Goal: Transaction & Acquisition: Register for event/course

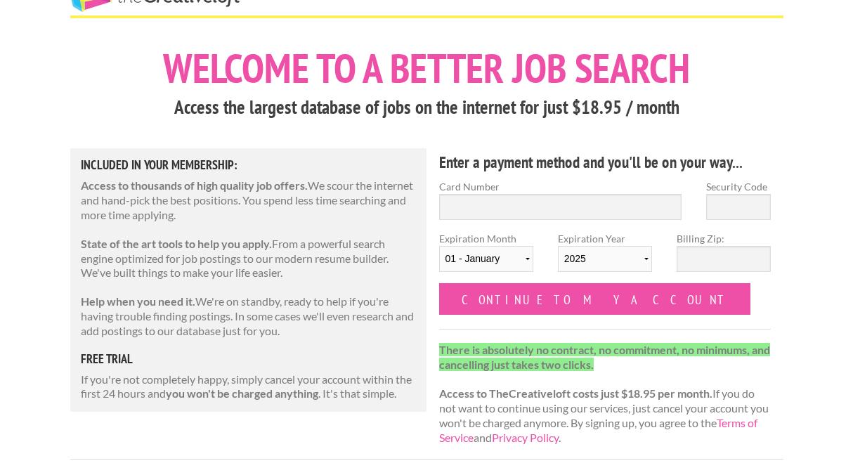
scroll to position [35, 0]
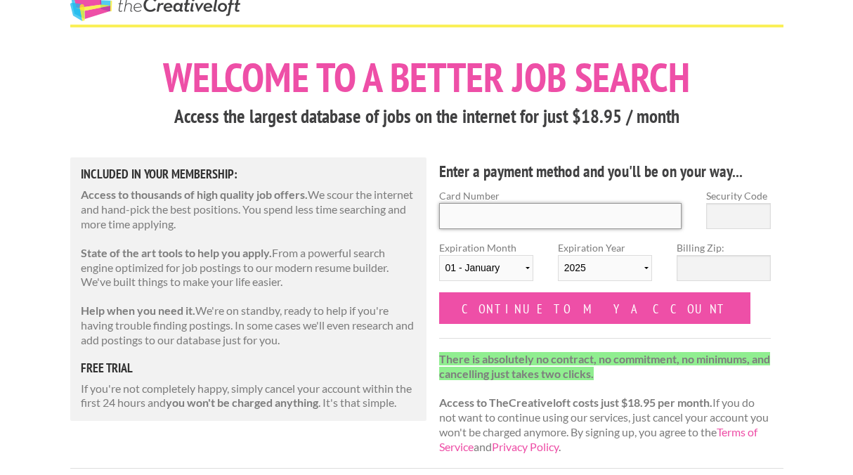
click at [481, 213] on input "Card Number" at bounding box center [560, 216] width 243 height 26
type input "4802 0981 5004 3327"
click at [732, 215] on input "Security Code" at bounding box center [738, 216] width 65 height 26
type input "274"
click at [488, 275] on select "01 - January 02 - February 03 - March 04 - April 05 - May 06 - June 07 - July 0…" at bounding box center [486, 268] width 94 height 26
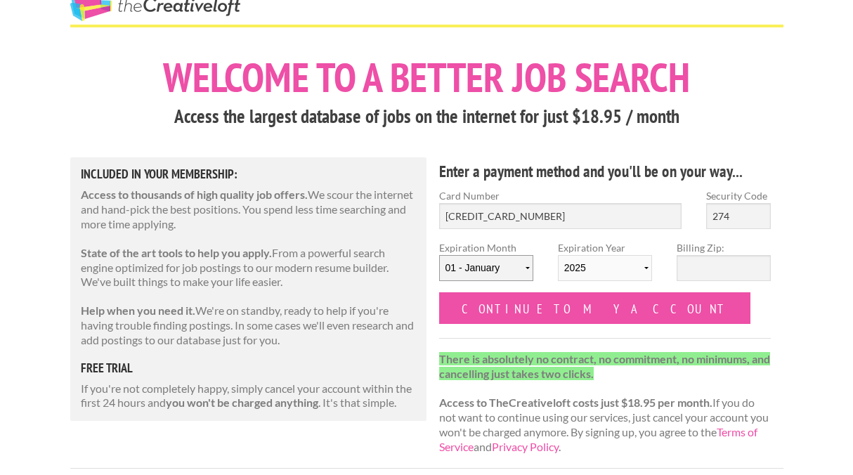
select select "04"
click at [439, 255] on select "01 - January 02 - February 03 - March 04 - April 05 - May 06 - June 07 - July 0…" at bounding box center [486, 268] width 94 height 26
click at [591, 266] on select "2025 2026 2027 2028 2029 2030 2031 2032 2033 2034" at bounding box center [605, 268] width 94 height 26
select select "2030"
click at [558, 255] on select "2025 2026 2027 2028 2029 2030 2031 2032 2033 2034" at bounding box center [605, 268] width 94 height 26
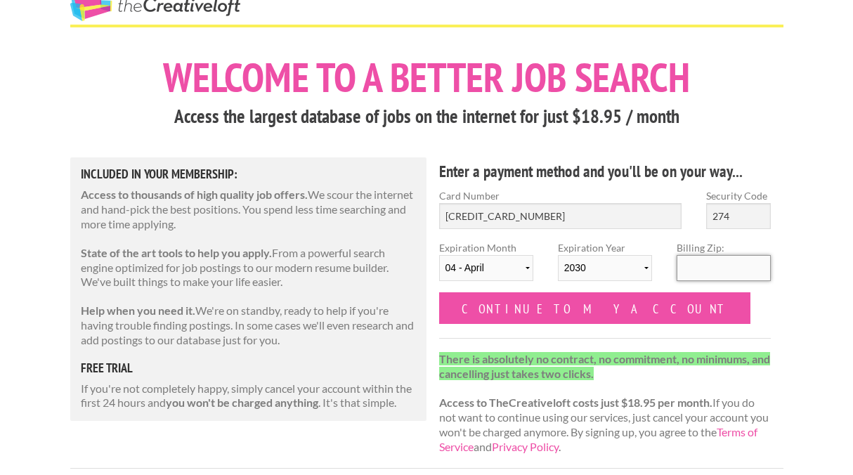
click at [706, 273] on input "Billing Zip:" at bounding box center [724, 268] width 94 height 26
type input "44113"
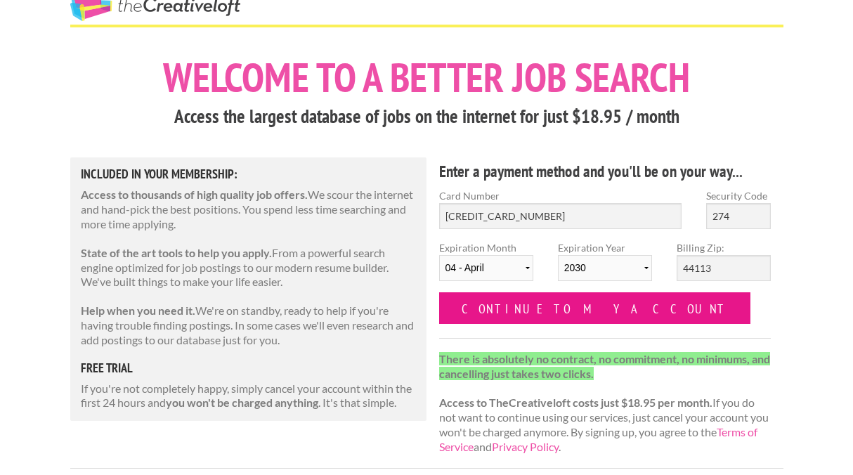
click at [574, 302] on input "Continue to my account" at bounding box center [595, 308] width 312 height 32
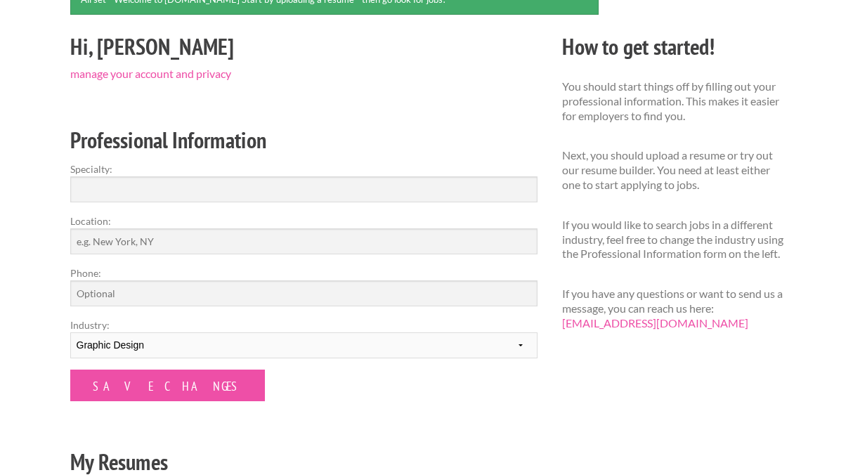
scroll to position [156, 0]
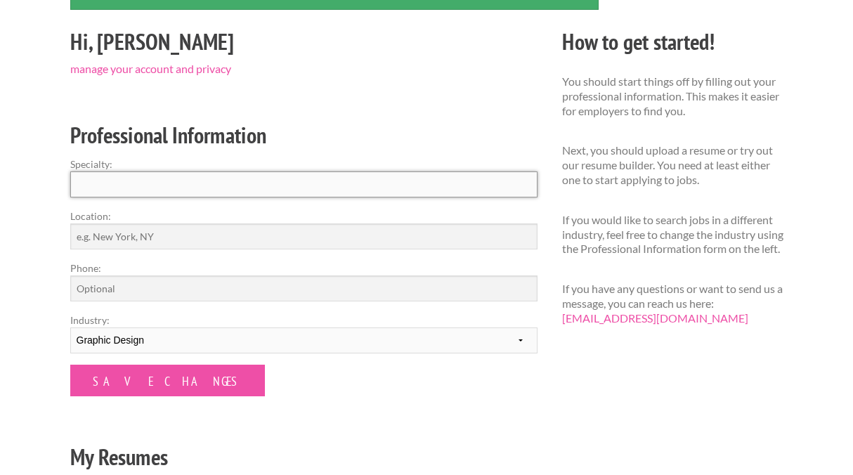
click at [145, 179] on input "Specialty:" at bounding box center [303, 184] width 467 height 26
drag, startPoint x: 108, startPoint y: 182, endPoint x: 67, endPoint y: 179, distance: 40.2
click at [67, 179] on div "Hi, [PERSON_NAME] manage your account and privacy Professional Information Spec…" at bounding box center [304, 264] width 492 height 480
type input "Graphic Design, Creative Direction"
click at [110, 233] on input "Location:" at bounding box center [303, 237] width 467 height 26
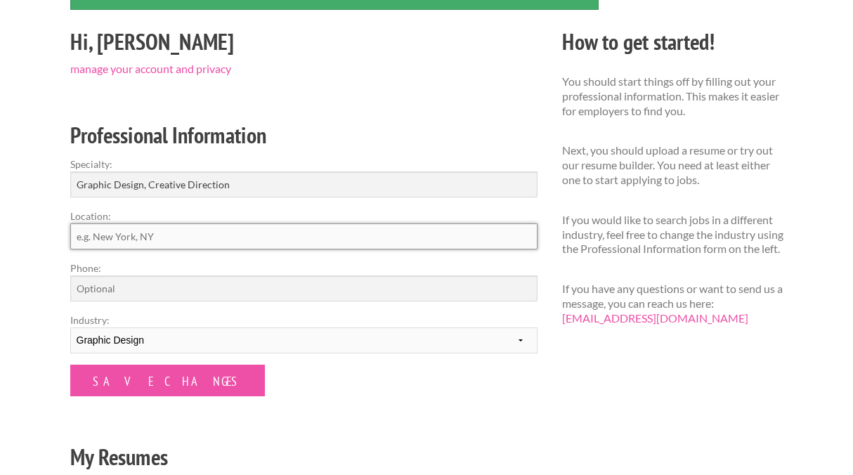
type input "[GEOGRAPHIC_DATA]"
click at [112, 290] on input "Phone:" at bounding box center [303, 289] width 467 height 26
type input "(917) 261-1633"
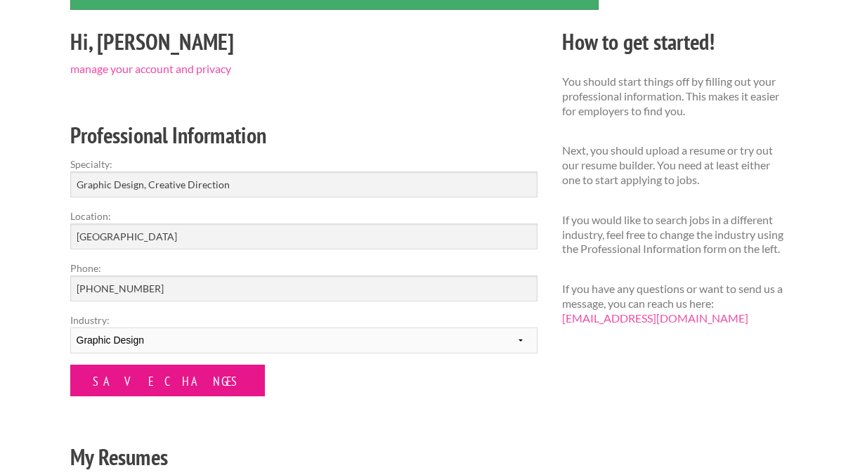
click at [112, 386] on input "Save Changes" at bounding box center [167, 381] width 195 height 32
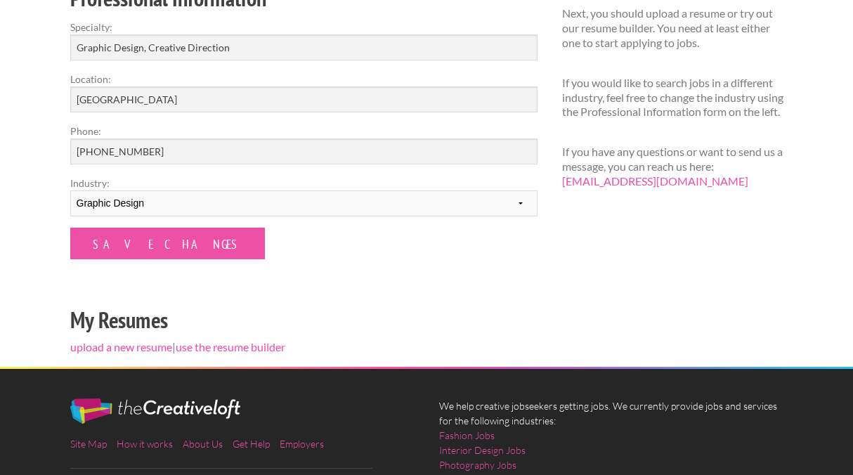
scroll to position [250, 0]
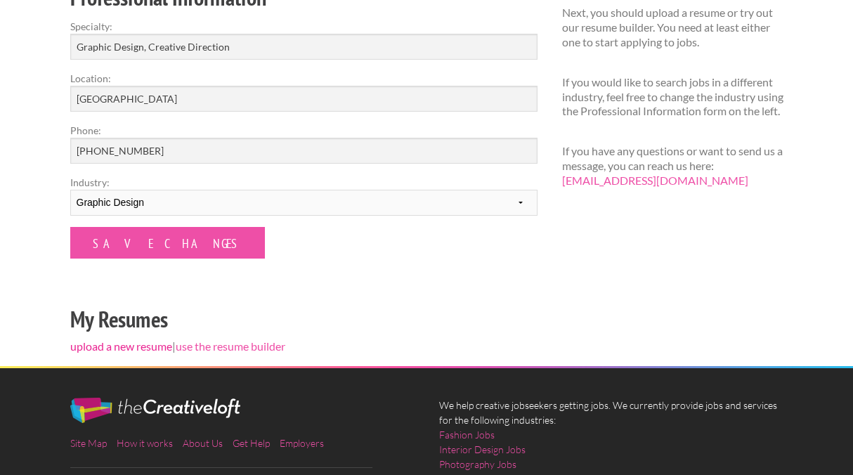
click at [126, 344] on link "upload a new resume" at bounding box center [121, 345] width 102 height 13
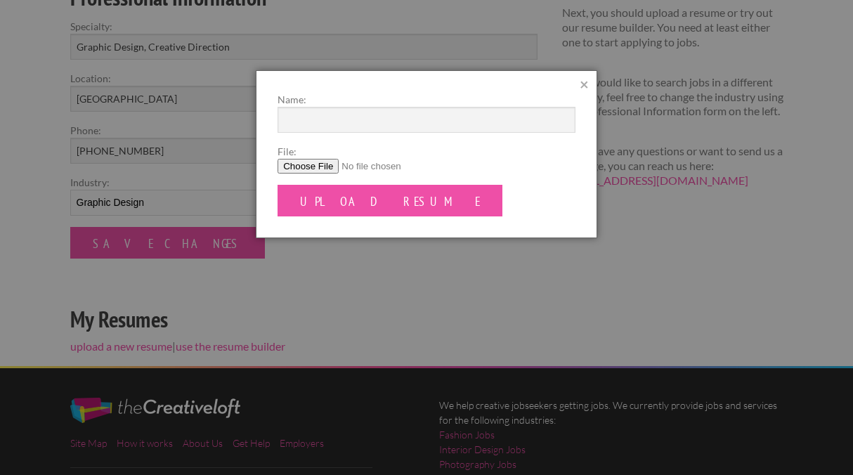
click at [323, 162] on input "File:" at bounding box center [427, 166] width 298 height 15
type input "C:\fakepath\SarahMellen_2025cv.pdf"
click at [394, 118] on input "Name:" at bounding box center [427, 120] width 298 height 26
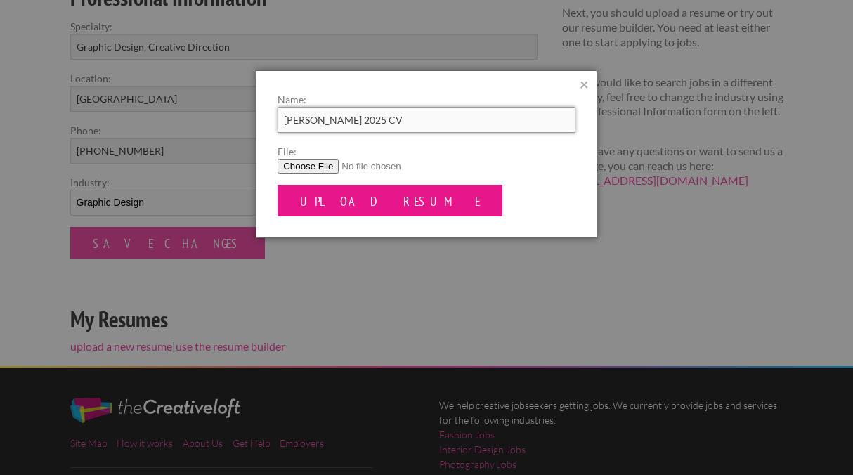
type input "Sarah Mellen 2025 CV"
click at [316, 198] on input "Upload Resume" at bounding box center [390, 201] width 225 height 32
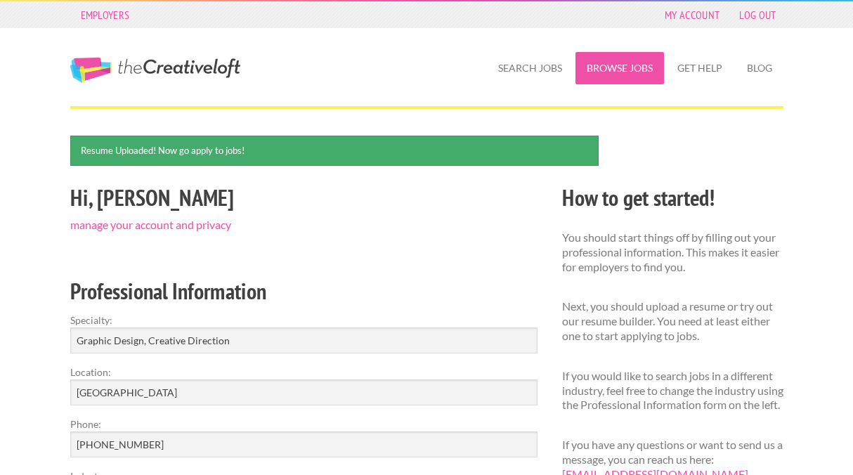
click at [614, 63] on link "Browse Jobs" at bounding box center [620, 68] width 89 height 32
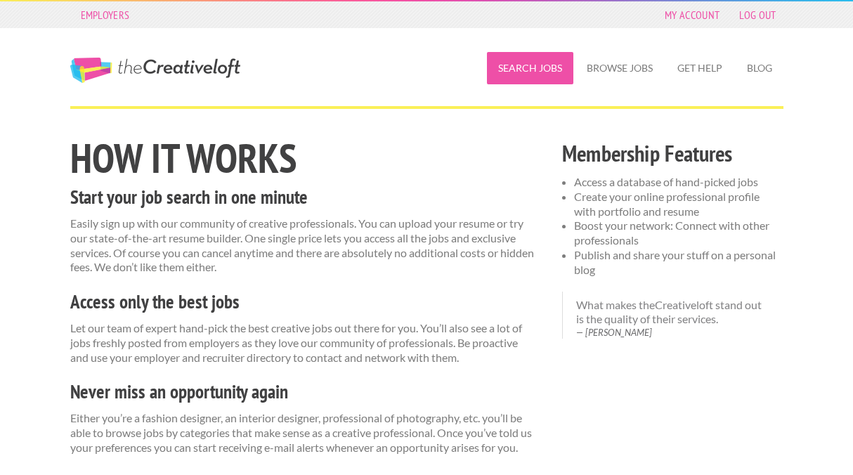
click at [555, 63] on link "Search Jobs" at bounding box center [530, 68] width 86 height 32
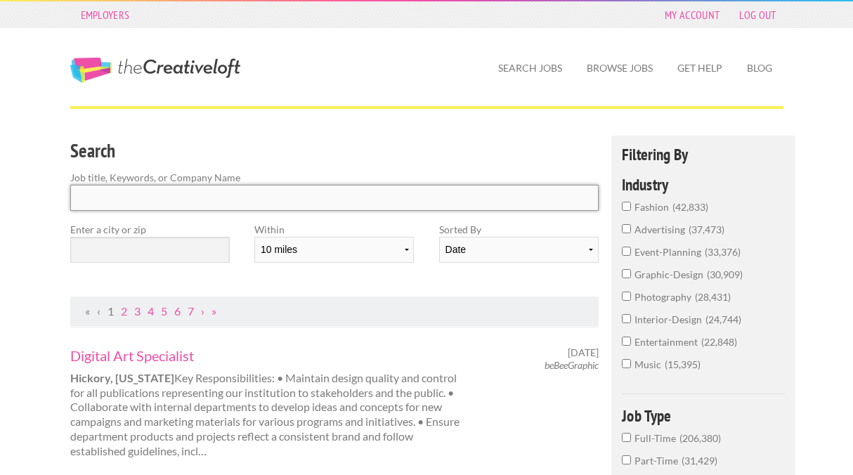
click at [268, 192] on input "Search" at bounding box center [334, 198] width 529 height 26
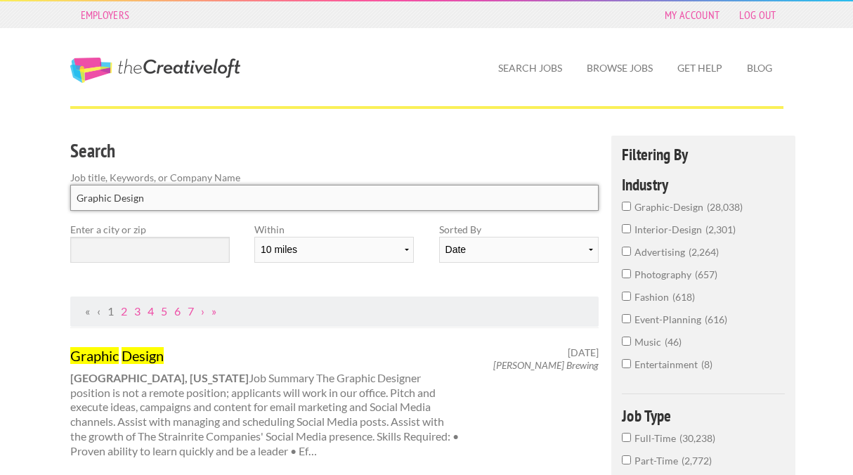
type input "Graphic Design"
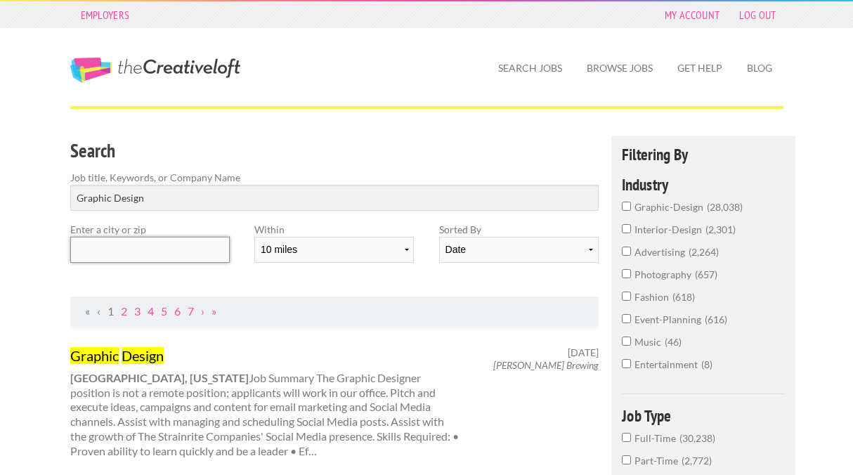
click at [204, 247] on input "text" at bounding box center [150, 250] width 160 height 26
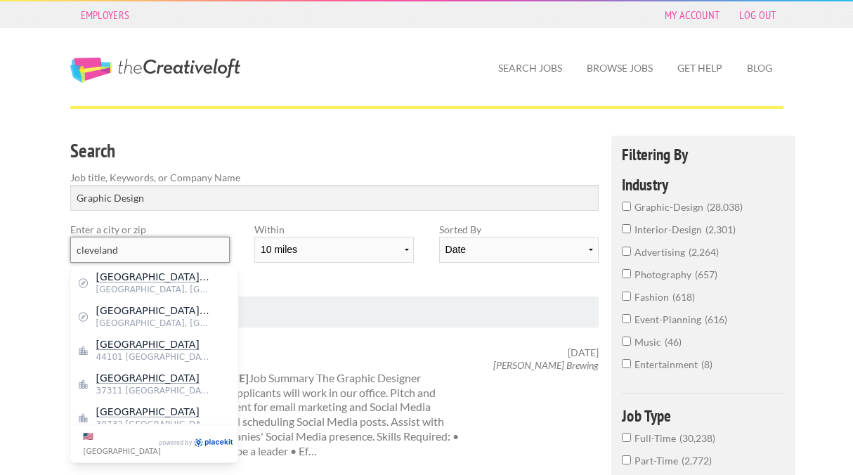
type input "cleveland"
click at [274, 335] on div "Graphic Design Auburn, Maine Job Summary The Graphic Designer position is not a…" at bounding box center [334, 403] width 529 height 150
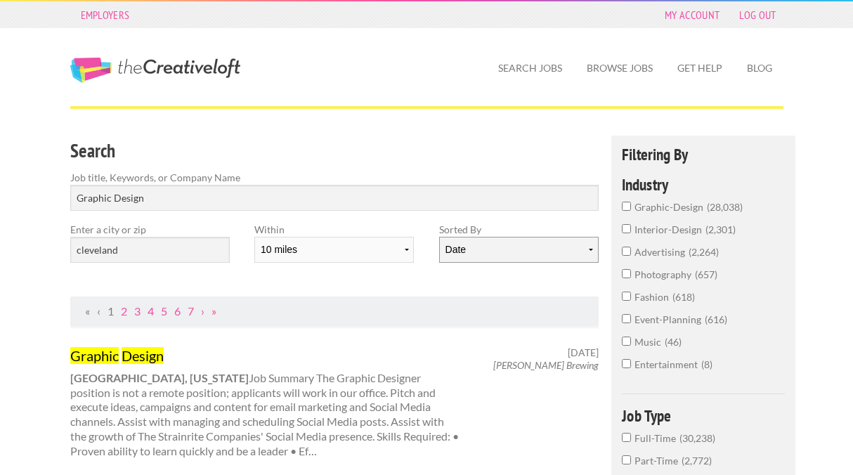
click at [463, 249] on select "Date Relevance" at bounding box center [519, 250] width 160 height 26
select select "jobs"
click at [439, 237] on select "Date Relevance" at bounding box center [519, 250] width 160 height 26
click at [627, 205] on input "graphic-design 28,038" at bounding box center [626, 206] width 9 height 9
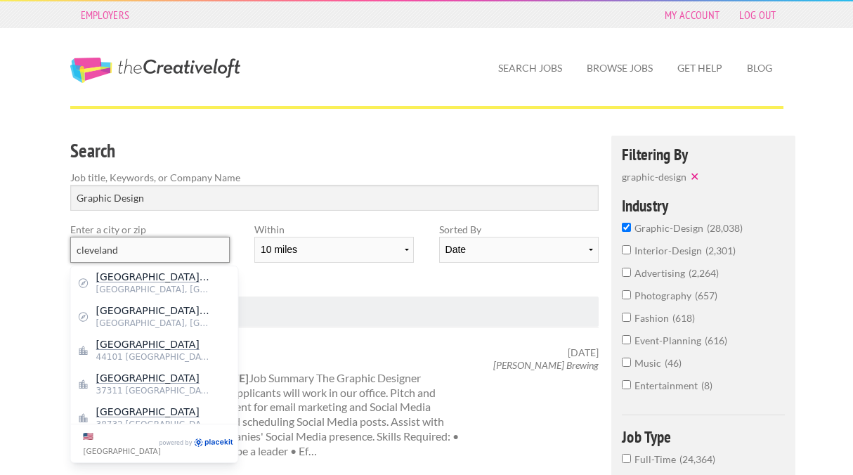
click at [134, 251] on input "cleveland" at bounding box center [150, 250] width 160 height 26
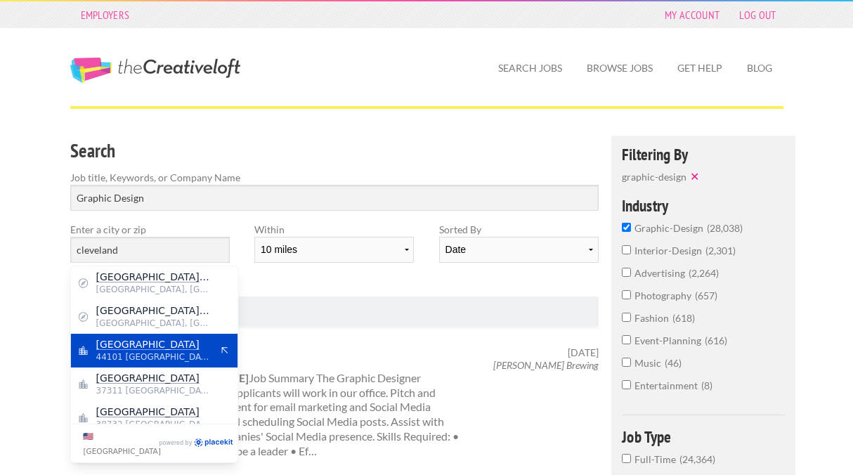
click at [139, 342] on mark "Cleveland" at bounding box center [147, 344] width 103 height 11
type input "Cleveland"
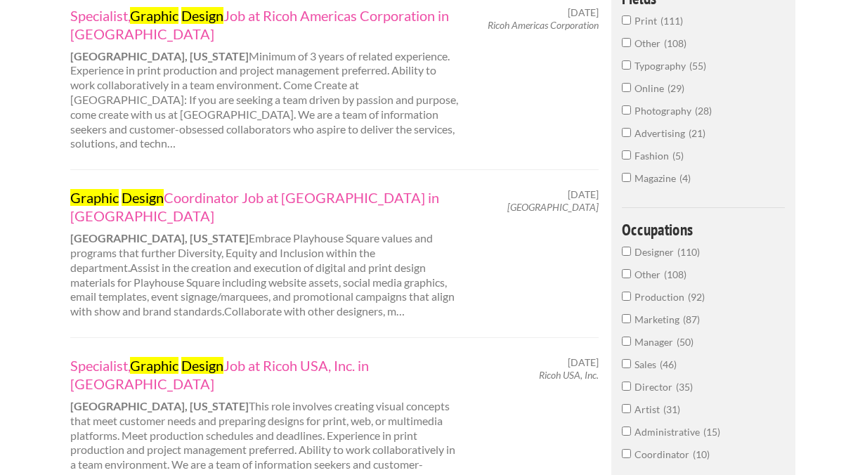
scroll to position [500, 0]
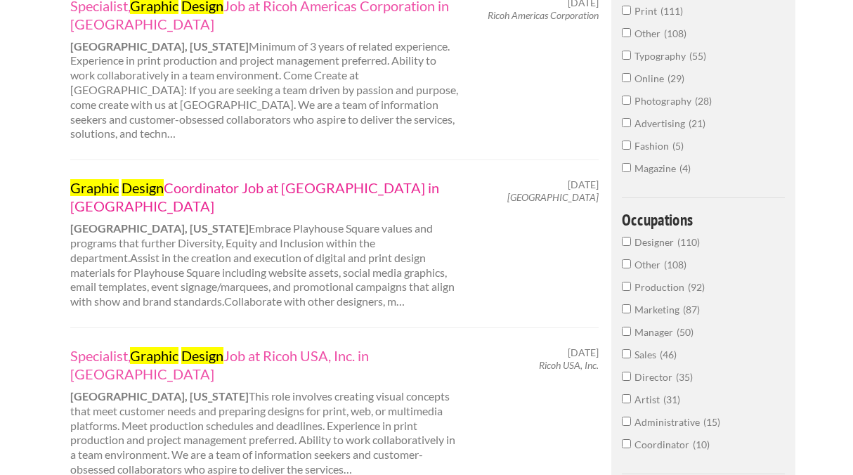
click at [198, 179] on link "Graphic Design Coordinator Job at Playhouse Square in Cleveland" at bounding box center [265, 197] width 391 height 37
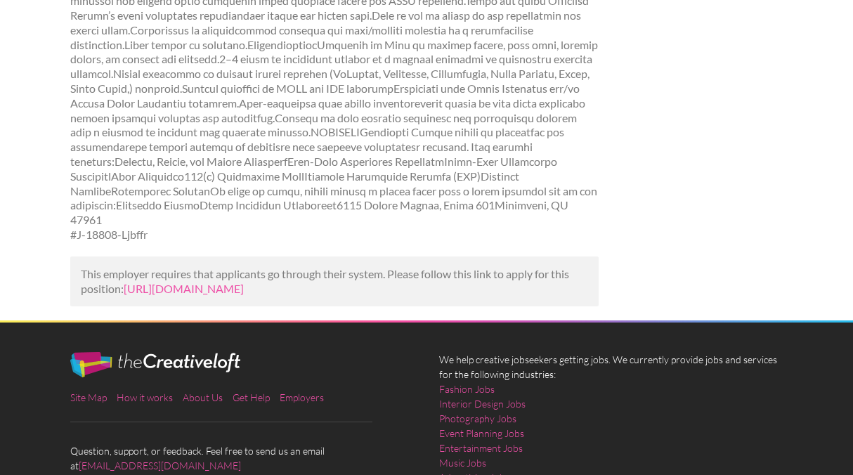
scroll to position [334, 0]
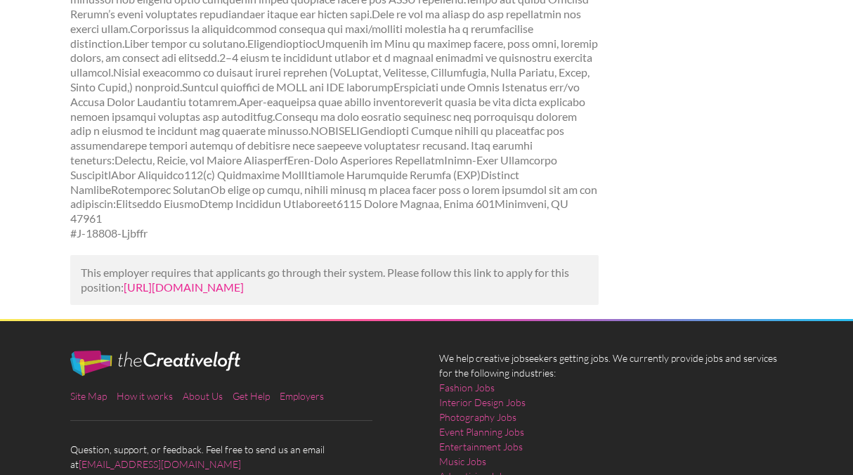
click at [244, 287] on link "[URL][DOMAIN_NAME]" at bounding box center [184, 286] width 120 height 13
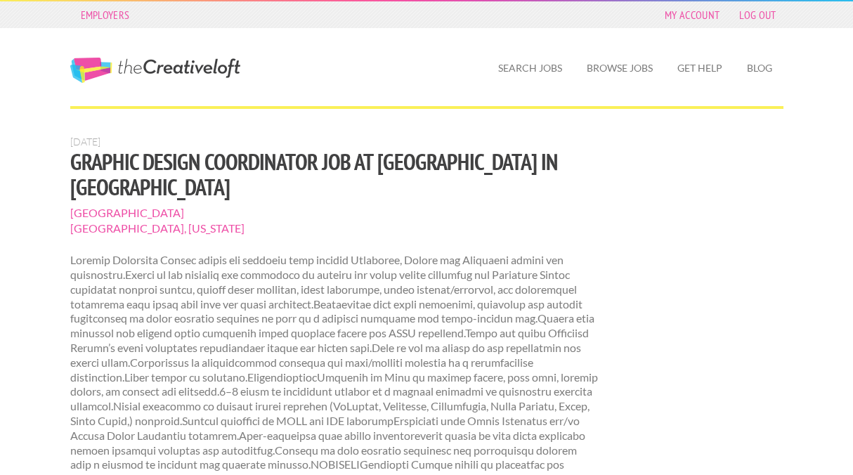
scroll to position [333, 0]
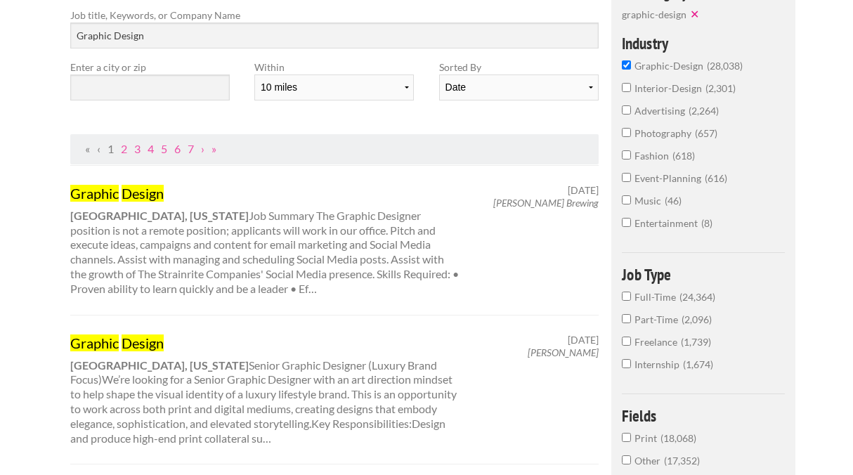
scroll to position [155, 0]
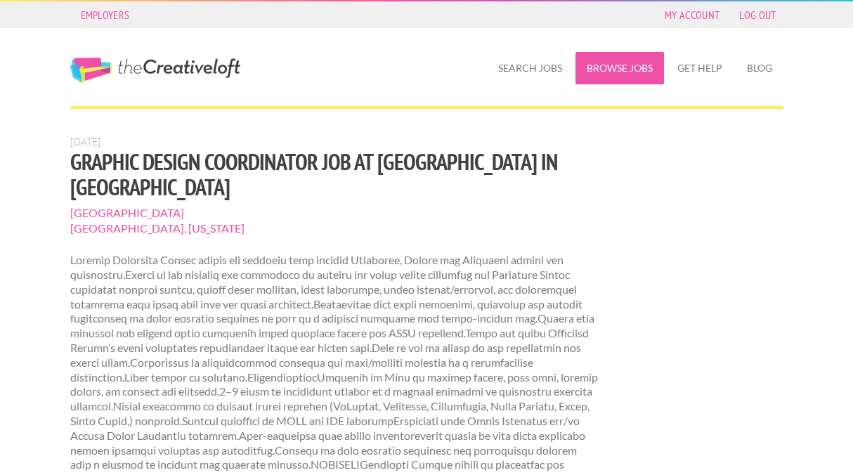
click at [606, 68] on link "Browse Jobs" at bounding box center [620, 68] width 89 height 32
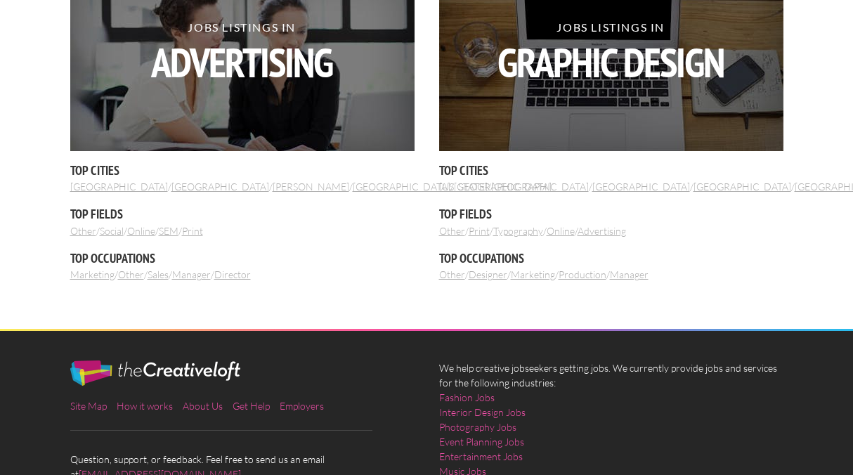
scroll to position [1695, 0]
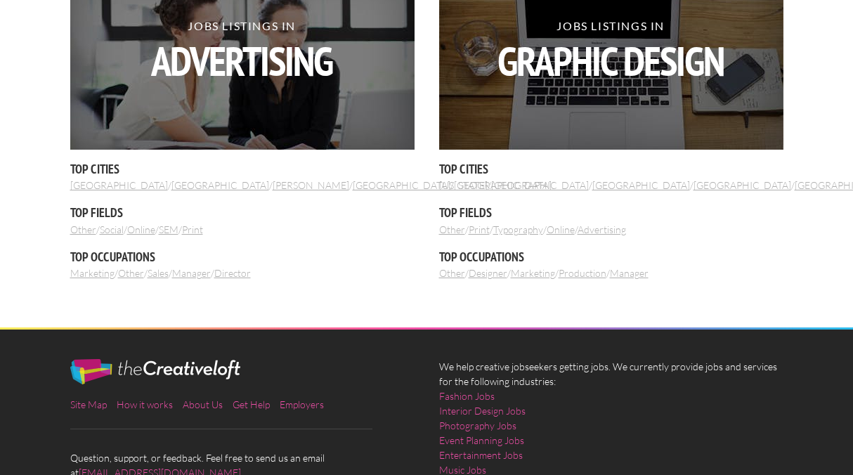
click at [480, 271] on link "Designer" at bounding box center [488, 273] width 39 height 12
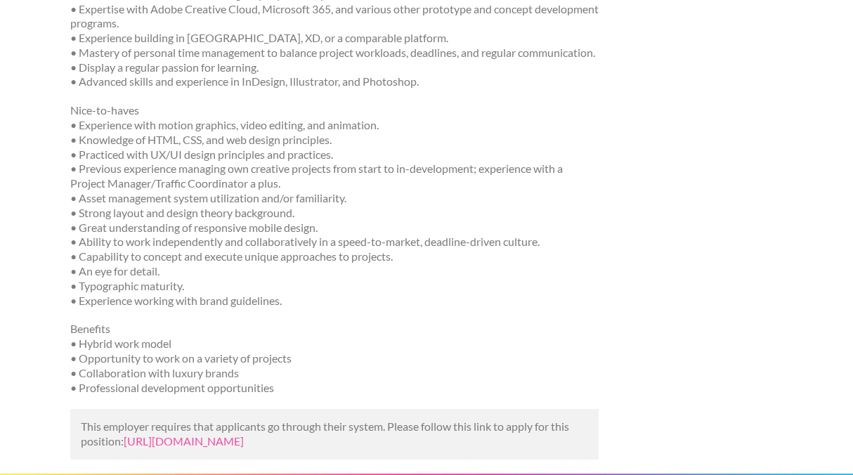
scroll to position [664, 0]
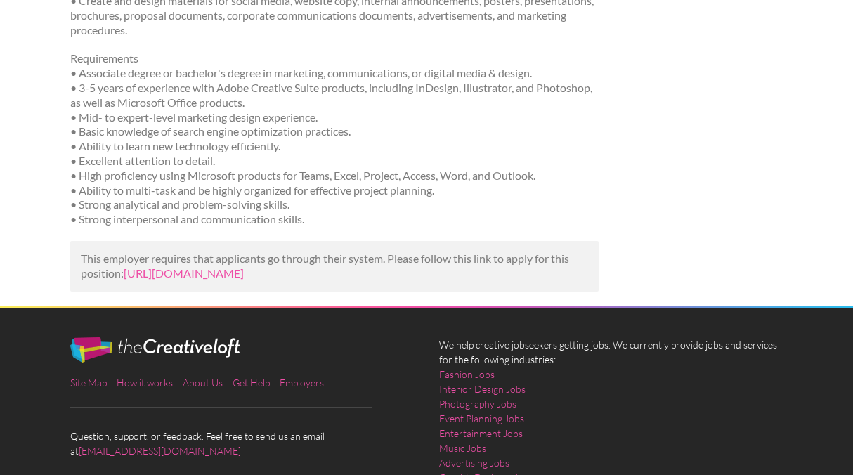
scroll to position [342, 0]
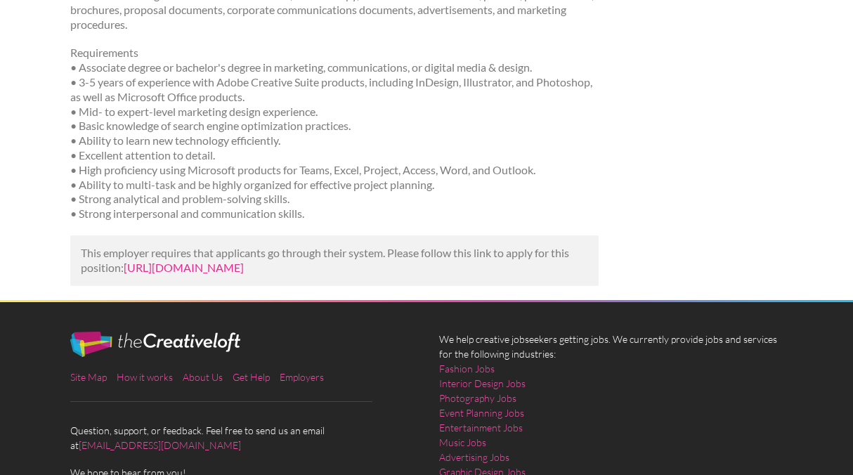
click at [215, 270] on link "https://www.tealhq.com/job/advertising-graphic-designer_7483bad1-78aa-47db-9c18…" at bounding box center [184, 267] width 120 height 13
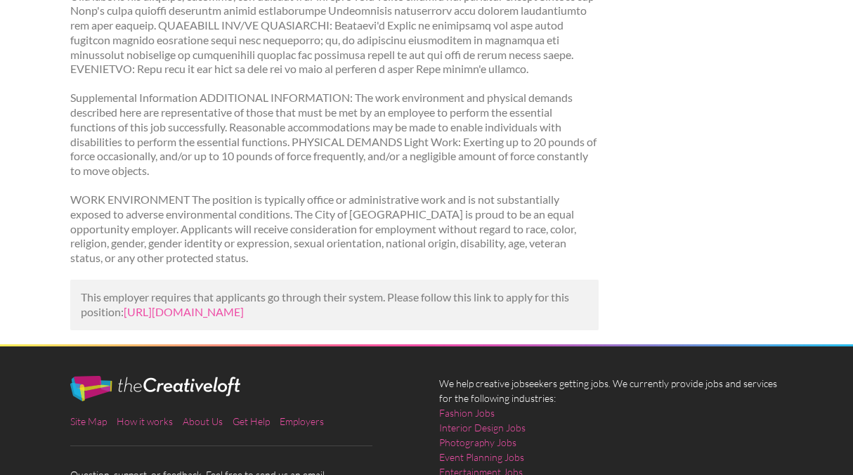
scroll to position [715, 0]
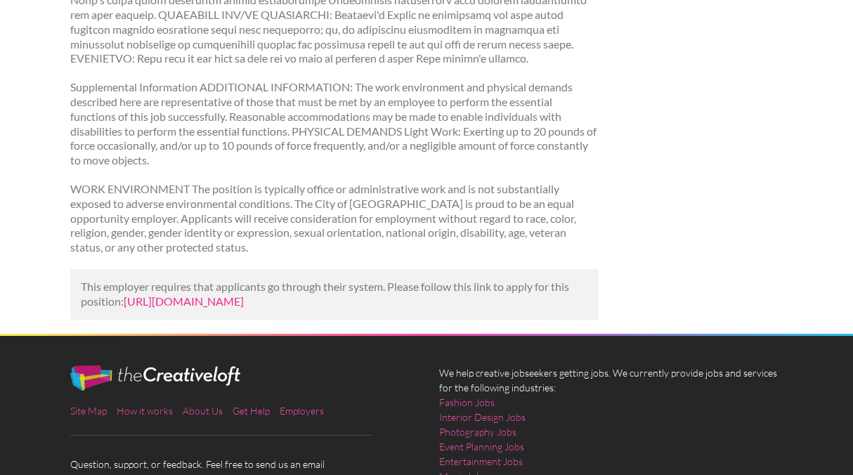
click at [244, 304] on link "[URL][DOMAIN_NAME]" at bounding box center [184, 300] width 120 height 13
